Goal: Communication & Community: Answer question/provide support

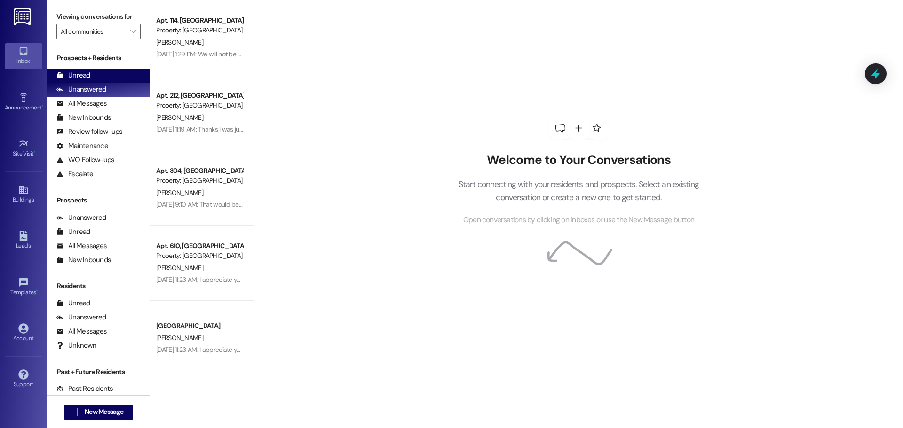
click at [81, 75] on div "Unread" at bounding box center [73, 76] width 34 height 10
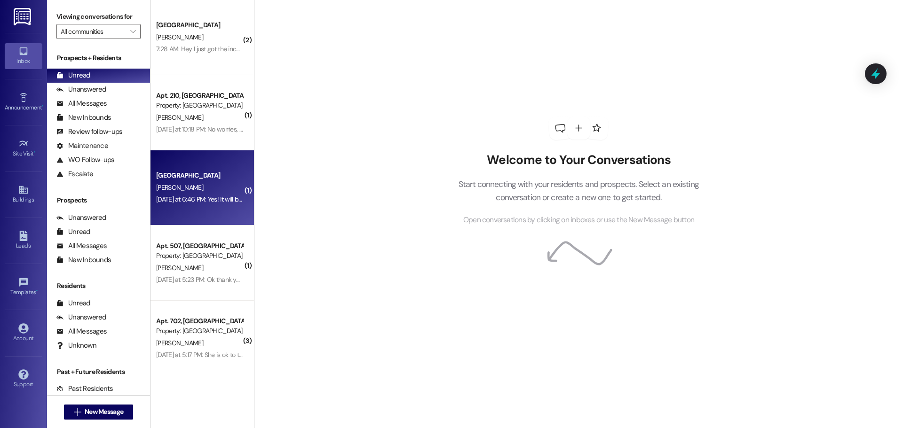
click at [181, 204] on div "[DATE] at 6:46 PM: Yes! It will be around 3:30pm [DATE] at 6:46 PM: Yes! It wil…" at bounding box center [199, 200] width 89 height 12
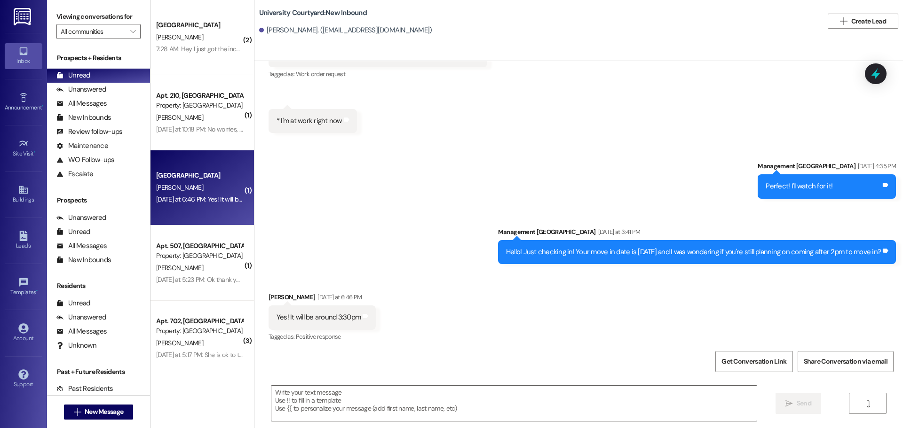
scroll to position [299, 0]
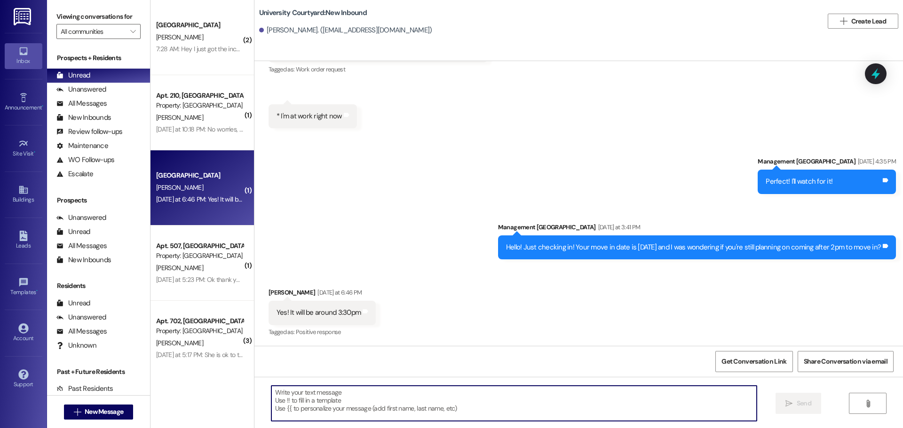
click at [452, 407] on textarea at bounding box center [513, 403] width 485 height 35
type textarea "Okay! see you then"
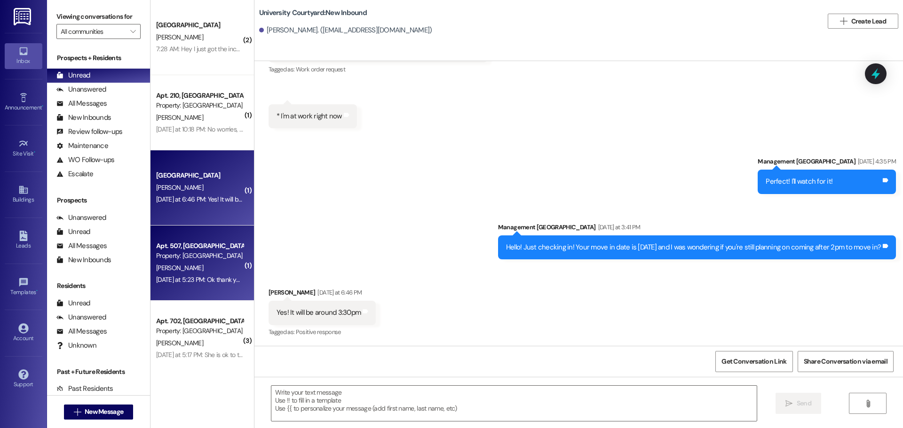
click at [180, 283] on div "[DATE] at 5:23 PM: Ok thank you! [DATE] at 5:23 PM: Ok thank you!" at bounding box center [200, 279] width 88 height 8
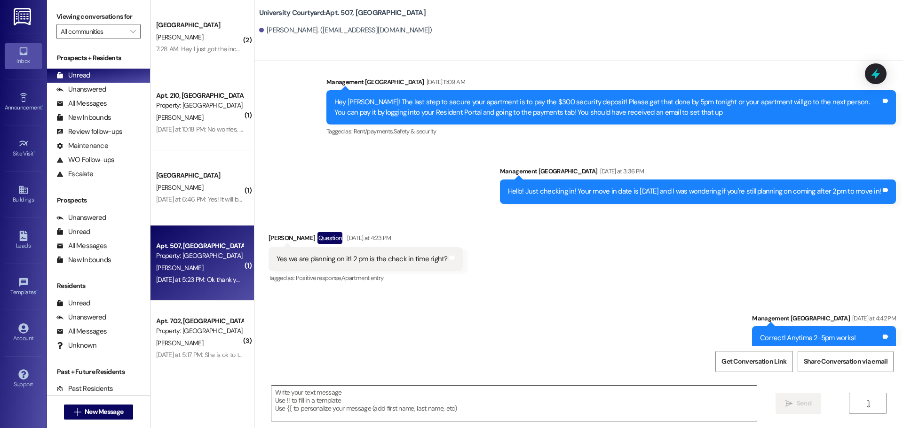
scroll to position [1283, 0]
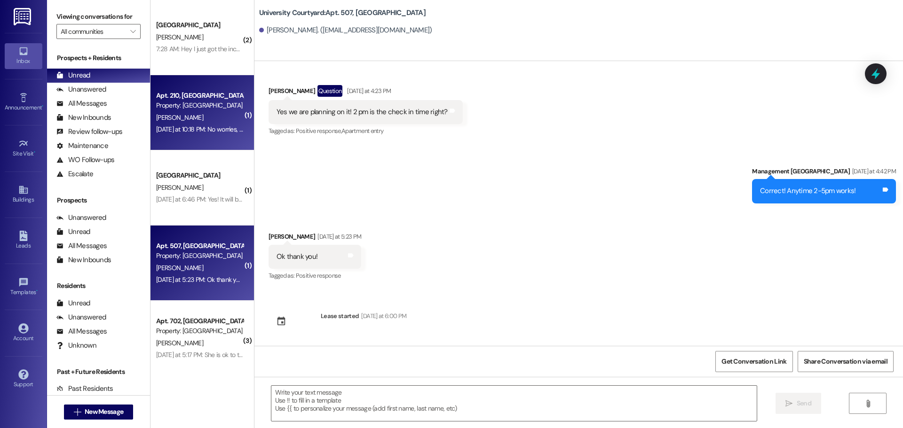
click at [188, 109] on div "Property: [GEOGRAPHIC_DATA]" at bounding box center [199, 106] width 87 height 10
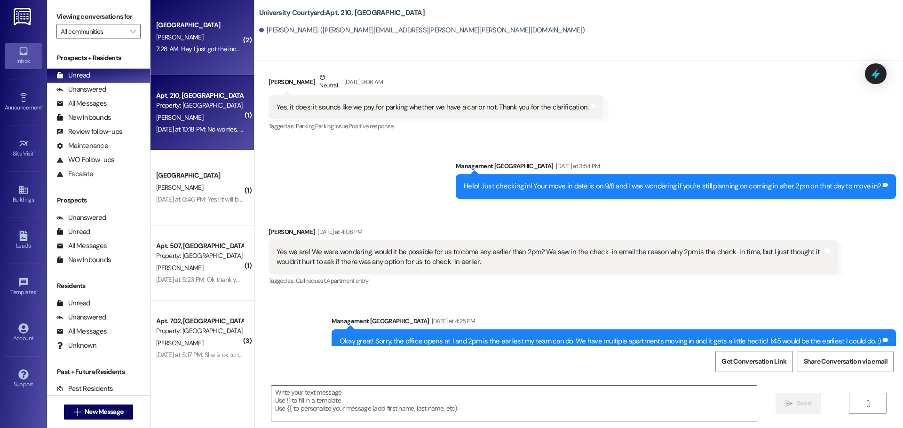
scroll to position [3875, 0]
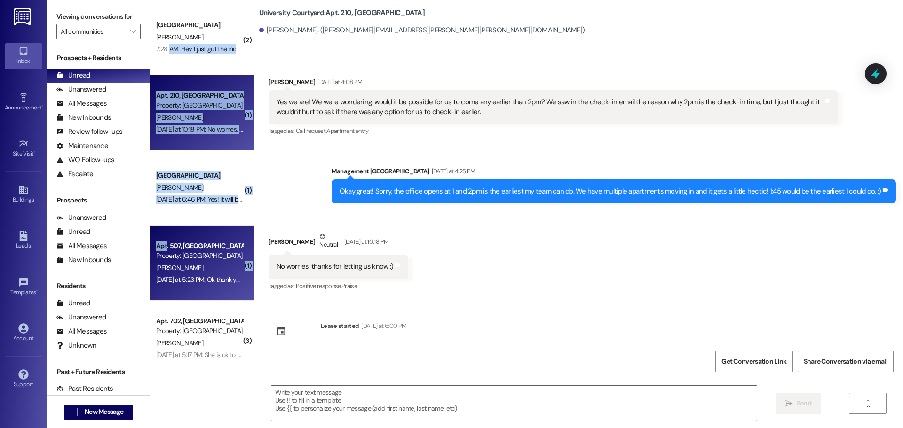
drag, startPoint x: 162, startPoint y: 54, endPoint x: 158, endPoint y: 235, distance: 181.0
click at [158, 235] on div "( 2 ) [GEOGRAPHIC_DATA] [PERSON_NAME] 7:28 AM: Hey I just got the income verifi…" at bounding box center [201, 338] width 103 height 677
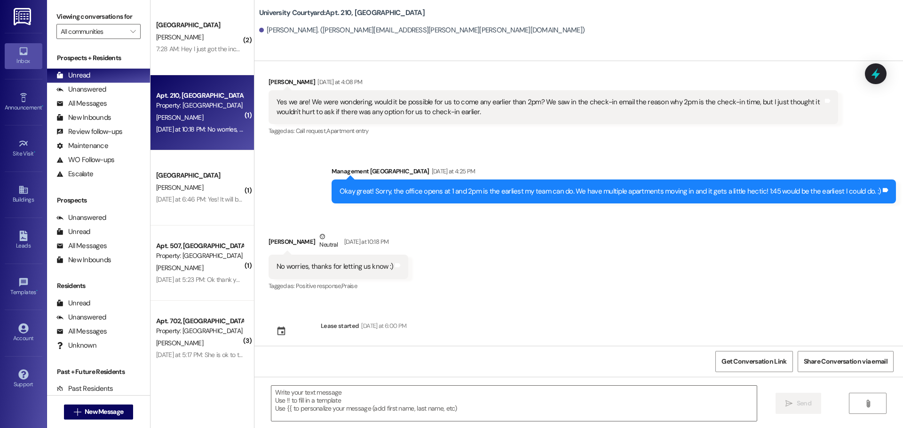
click at [274, 187] on div "Sent via SMS Management University Courtyard [DATE] at 4:25 PM Okay great! Sorr…" at bounding box center [578, 177] width 648 height 65
click at [307, 165] on div "Sent via SMS Management University Courtyard [DATE] at 4:25 PM Okay great! Sorr…" at bounding box center [578, 177] width 648 height 65
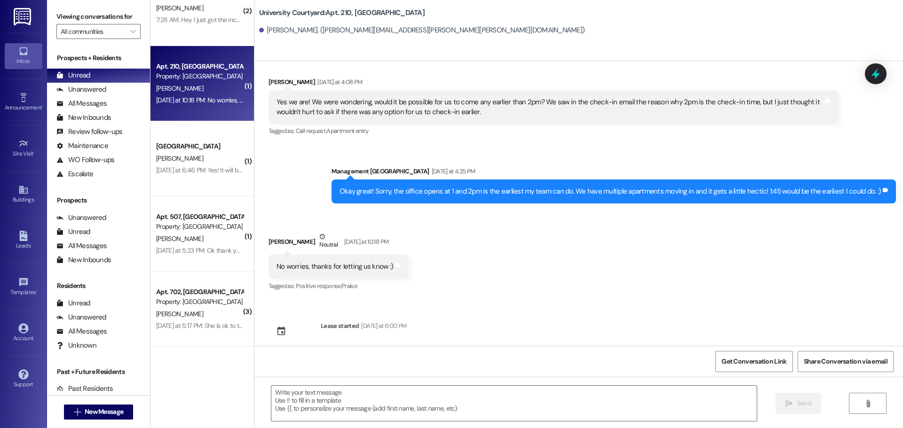
scroll to position [0, 0]
